Goal: Information Seeking & Learning: Understand process/instructions

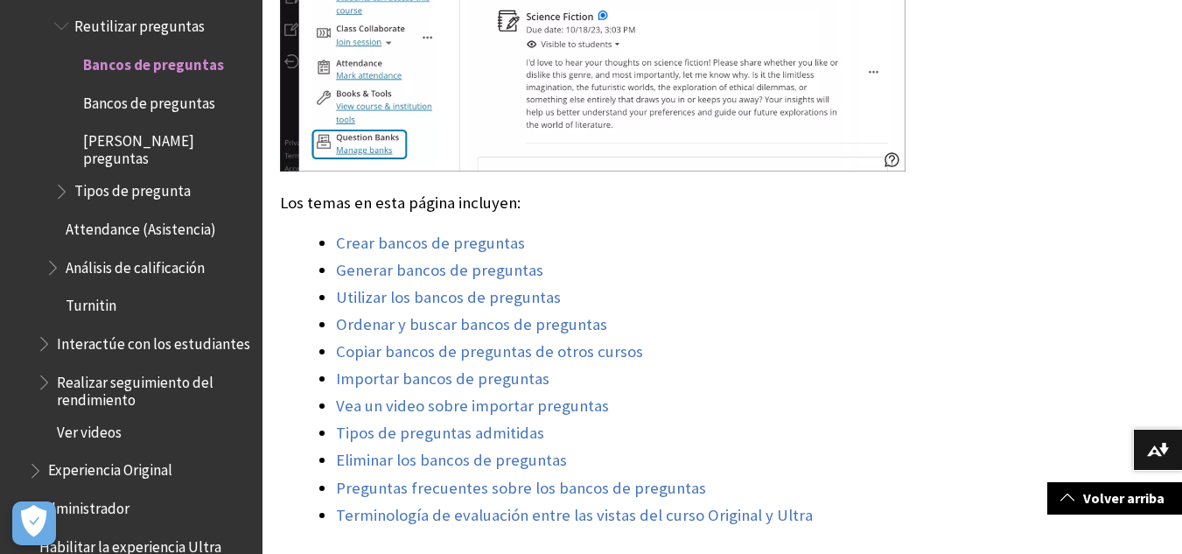
scroll to position [1312, 0]
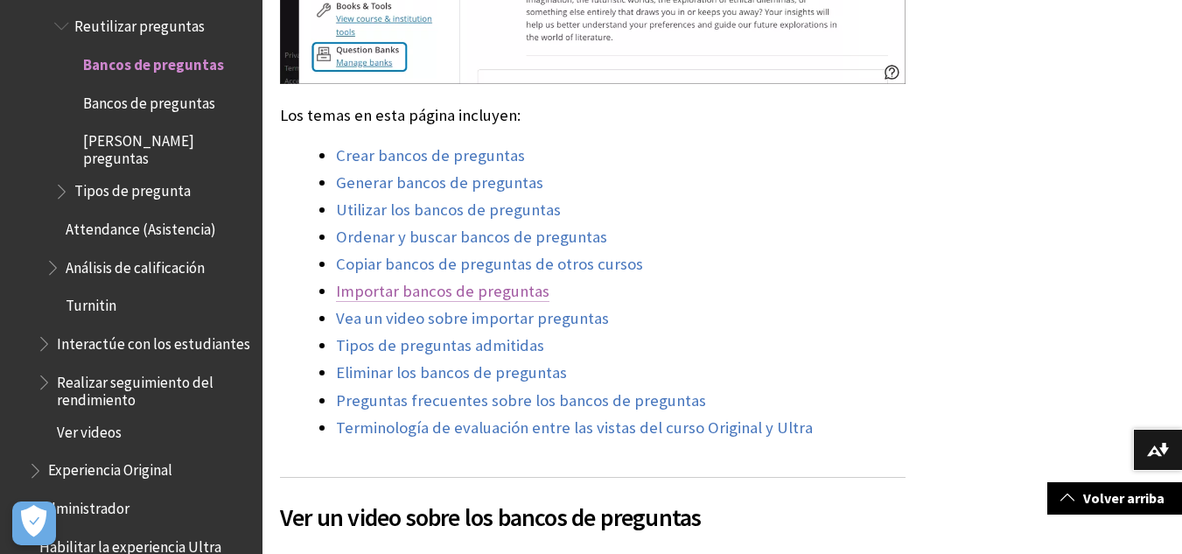
click at [437, 281] on link "Importar bancos de preguntas" at bounding box center [442, 291] width 213 height 21
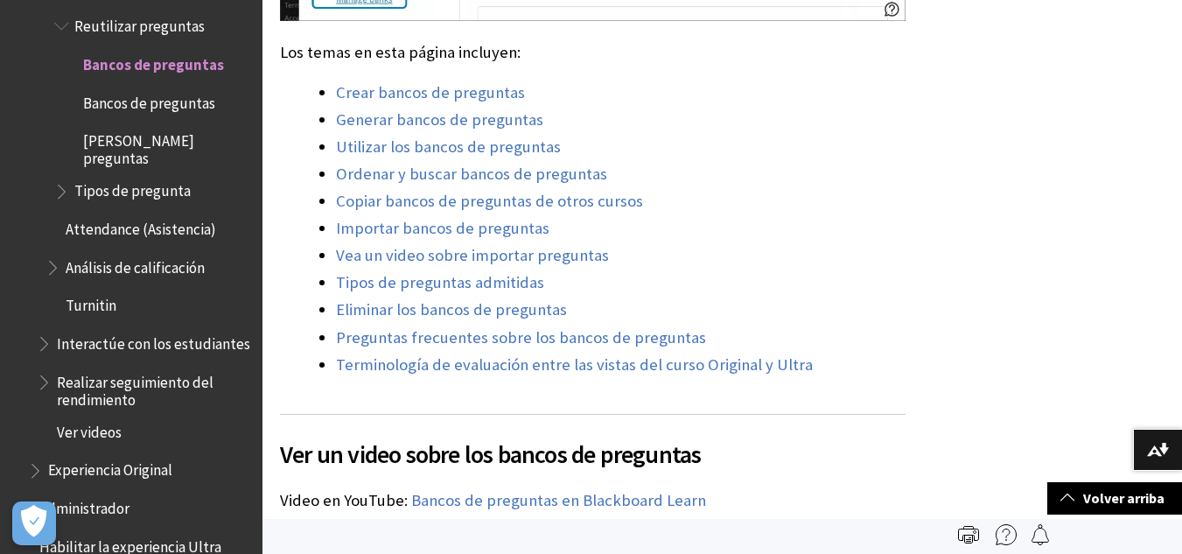
scroll to position [1345, 0]
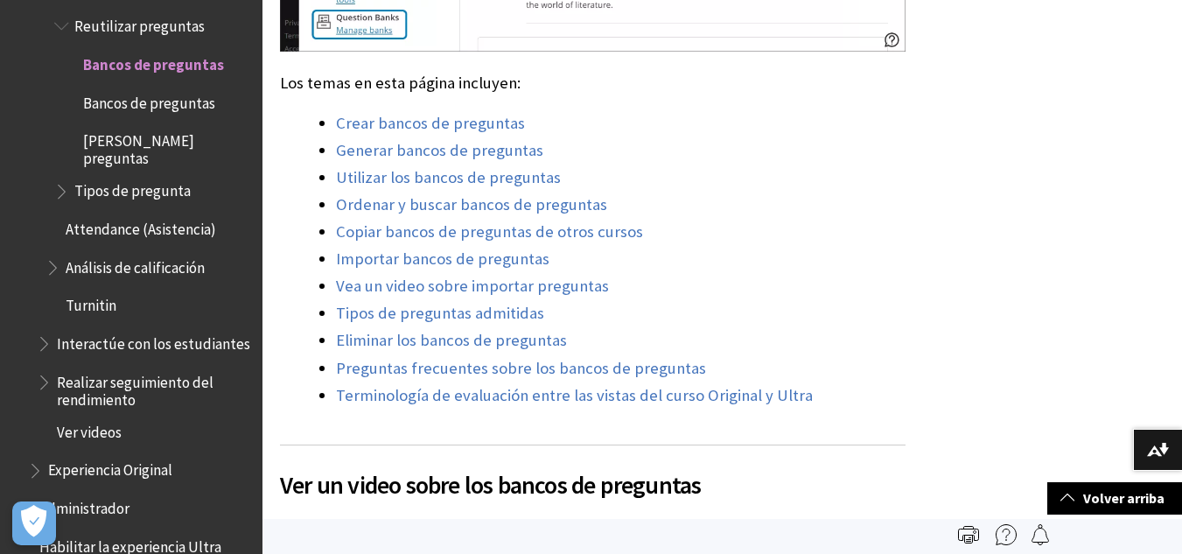
click at [502, 276] on link "Vea un video sobre importar preguntas" at bounding box center [472, 286] width 273 height 21
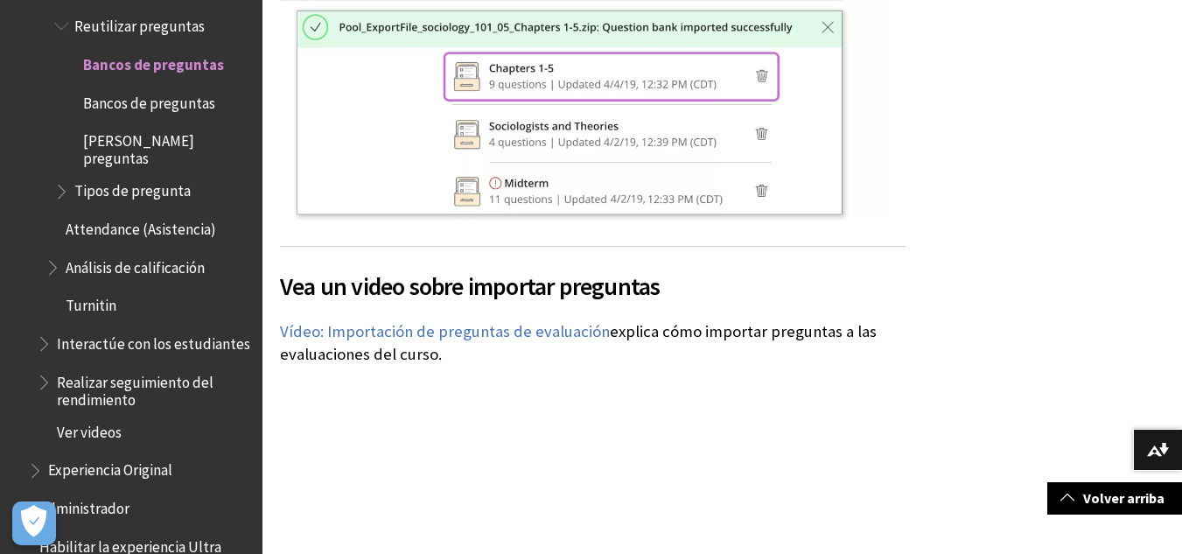
scroll to position [10789, 0]
